Goal: Find specific page/section: Find specific page/section

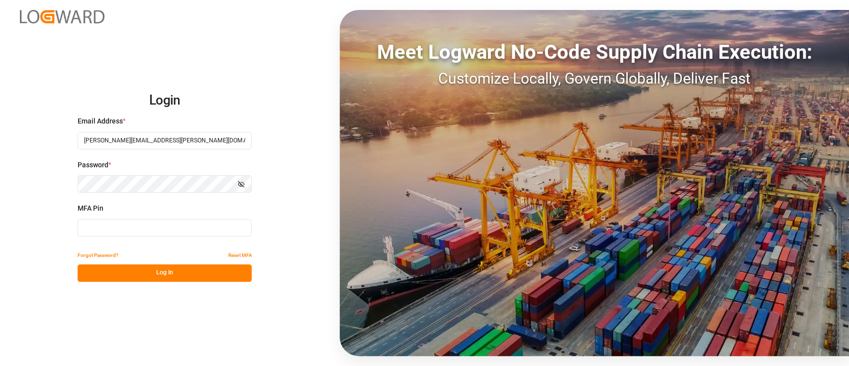
click at [274, 54] on div "Login Email Address * [PERSON_NAME][EMAIL_ADDRESS][PERSON_NAME][DOMAIN_NAME] Pa…" at bounding box center [424, 183] width 849 height 366
click at [180, 227] on input at bounding box center [165, 227] width 174 height 17
type input "487237"
click at [168, 277] on button "Log In" at bounding box center [165, 272] width 174 height 17
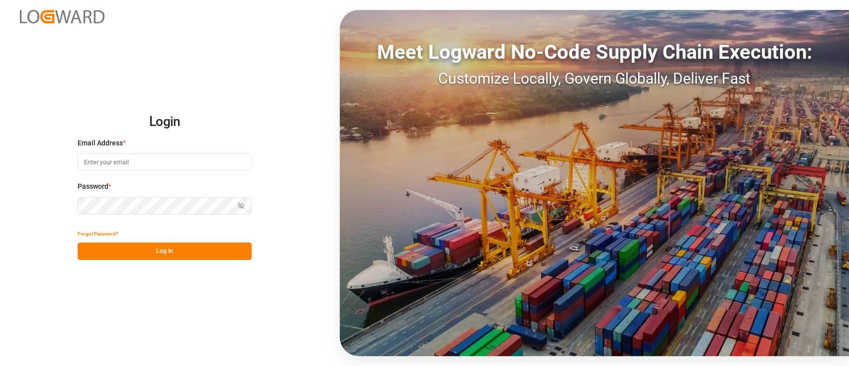
type input "[PERSON_NAME][EMAIL_ADDRESS][PERSON_NAME][DOMAIN_NAME]"
click at [178, 257] on button "Log In" at bounding box center [165, 250] width 174 height 17
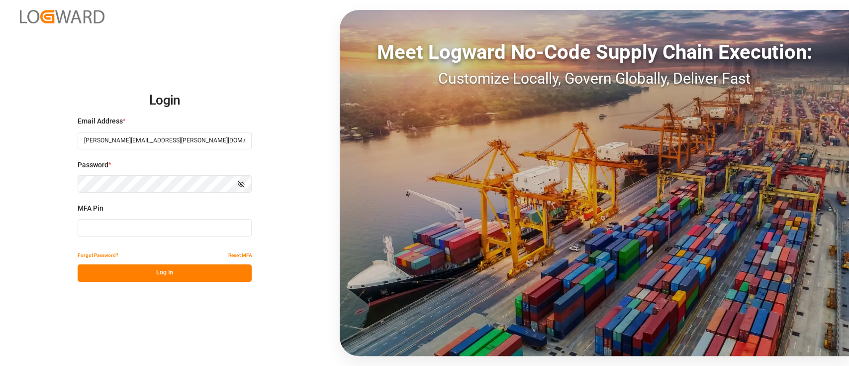
click at [107, 231] on input at bounding box center [165, 227] width 174 height 17
type input "757325"
click at [159, 278] on button "Log In" at bounding box center [165, 272] width 174 height 17
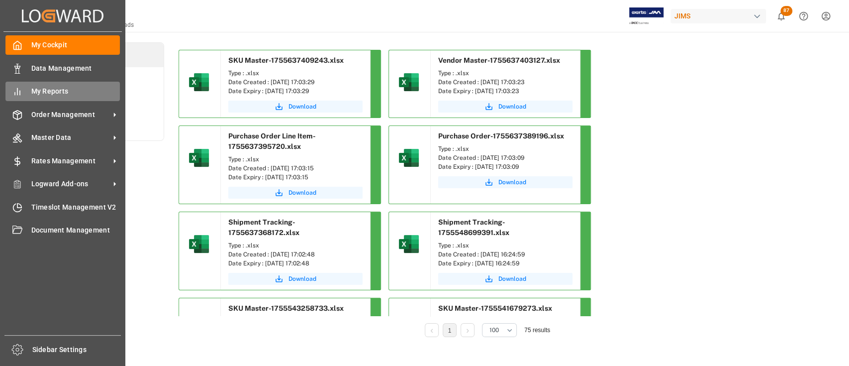
click at [50, 92] on span "My Reports" at bounding box center [75, 91] width 89 height 10
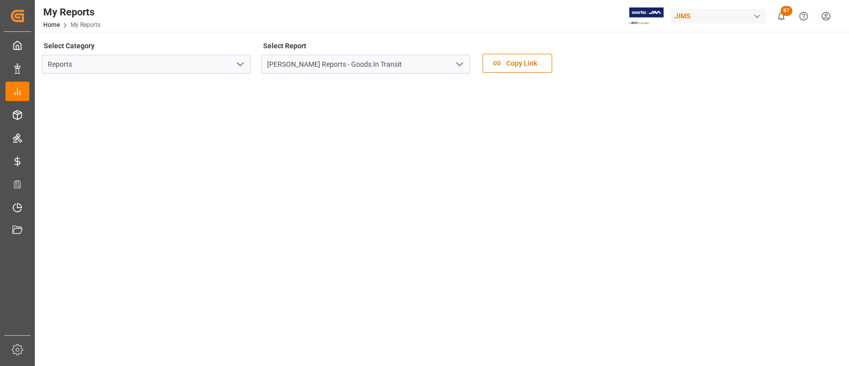
click at [465, 67] on icon "open menu" at bounding box center [460, 64] width 12 height 12
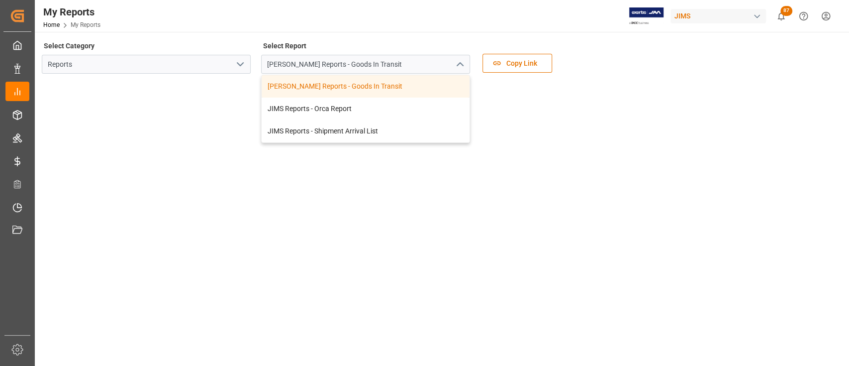
click at [243, 68] on icon "open menu" at bounding box center [240, 64] width 12 height 12
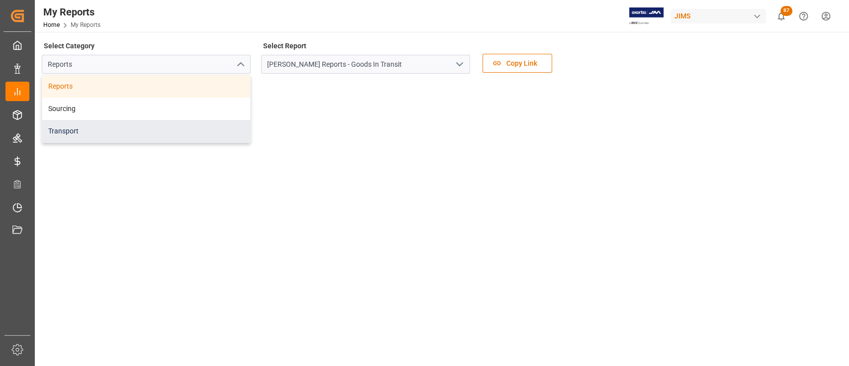
click at [94, 133] on div "Transport" at bounding box center [146, 131] width 208 height 22
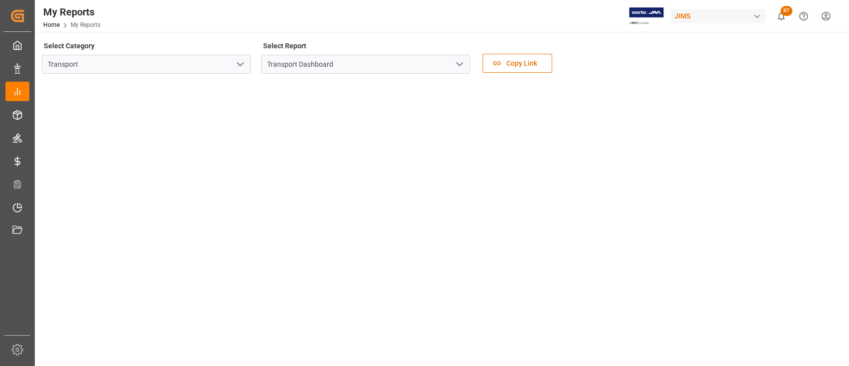
click at [710, 62] on div "Select Category Transport Select Report Transport Dashboard Copy Link" at bounding box center [441, 60] width 798 height 42
